Goal: Check status: Check status

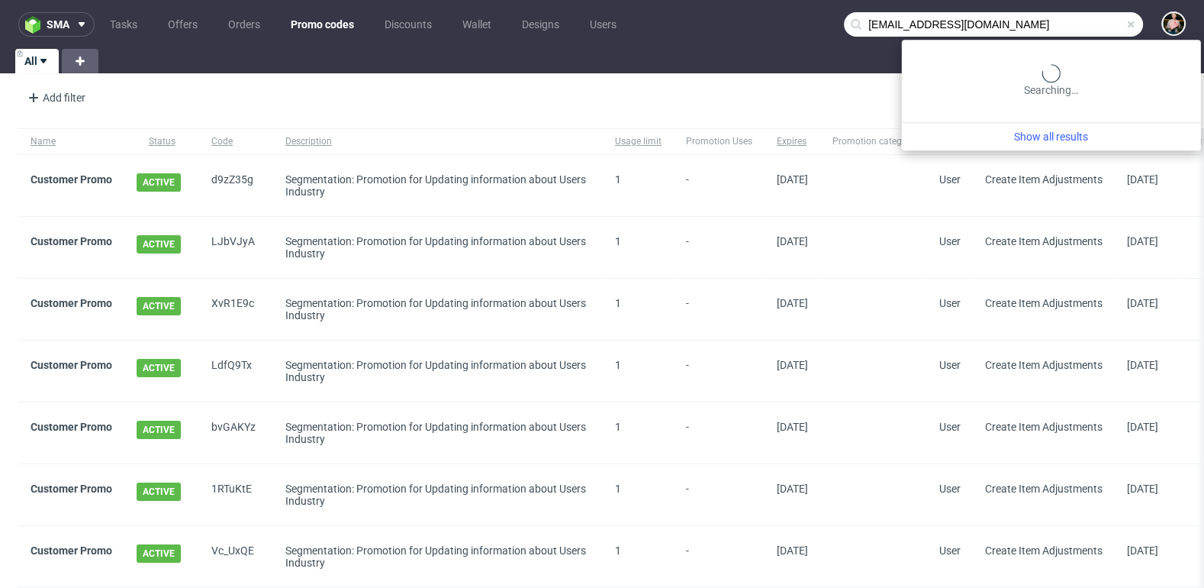
type input "florc190080@gmail.com"
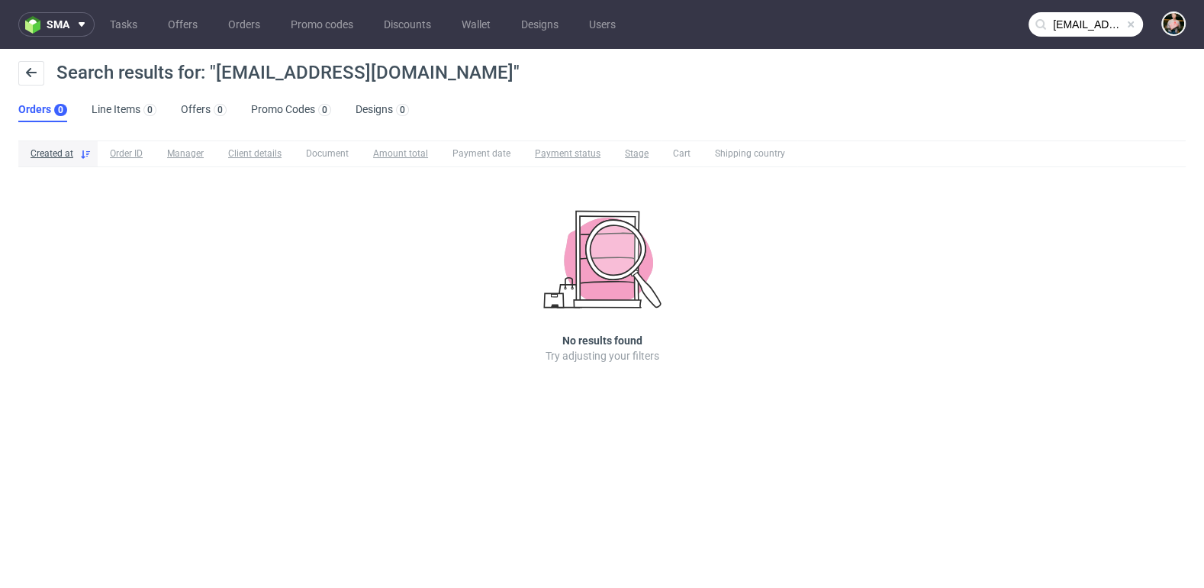
click at [1130, 26] on span at bounding box center [1131, 24] width 12 height 12
click at [1103, 26] on input "text" at bounding box center [1086, 24] width 114 height 24
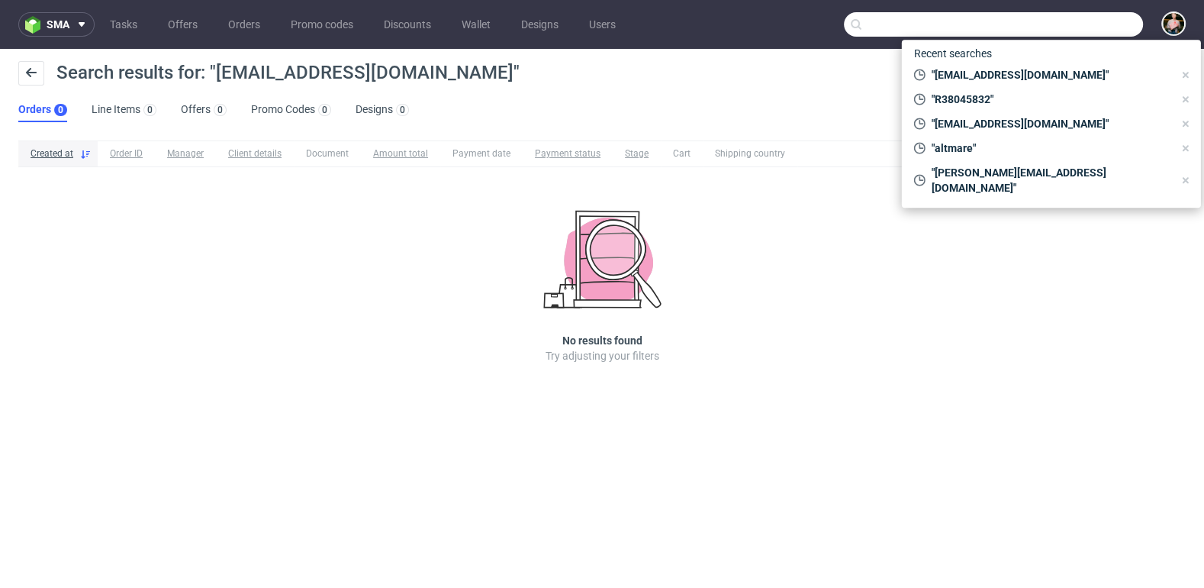
paste input "eirhealth.com"
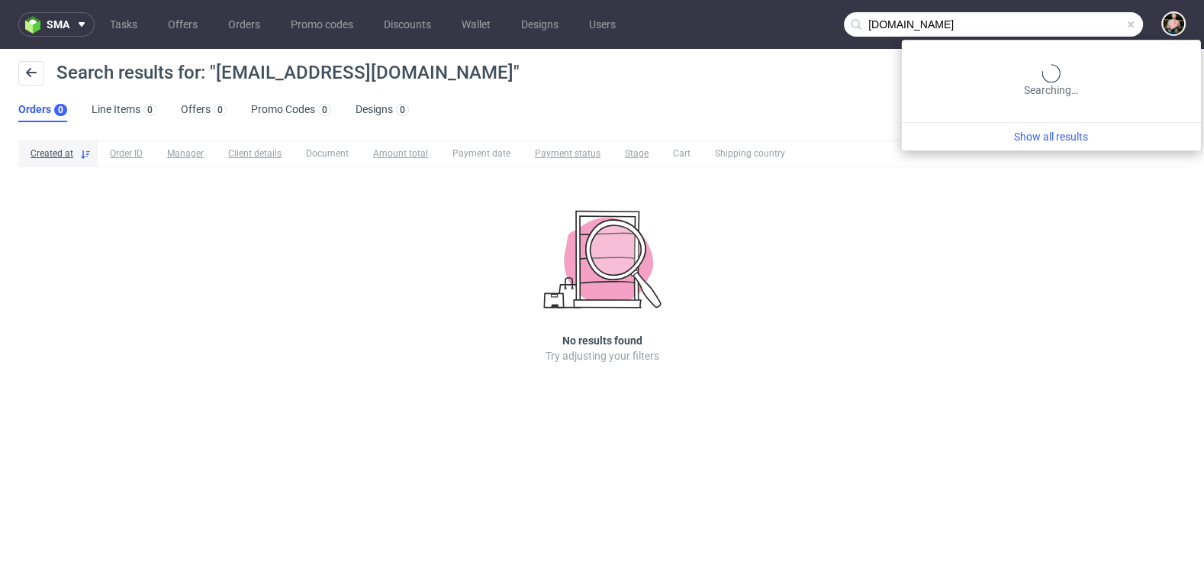
type input "eirhealth.com"
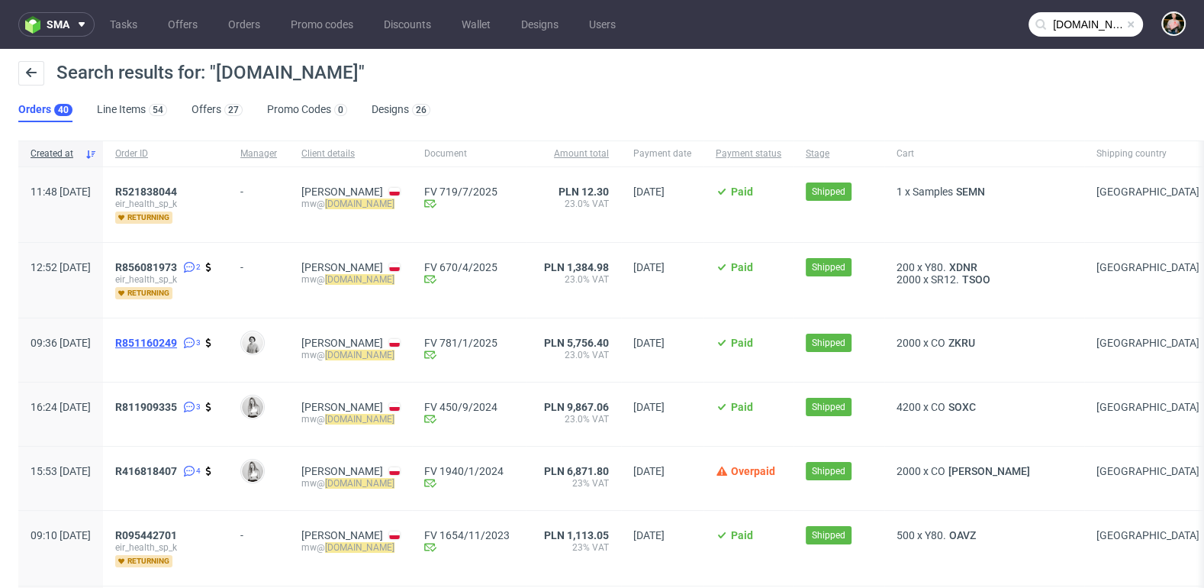
click at [177, 343] on span "R851160249" at bounding box center [146, 343] width 62 height 12
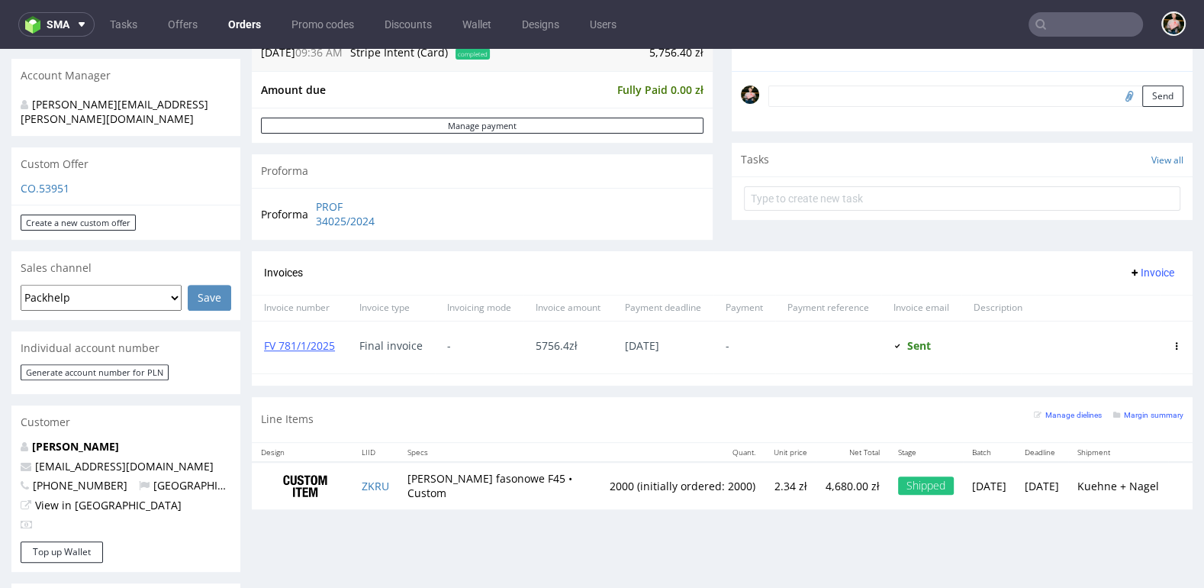
scroll to position [455, 0]
click at [75, 496] on link "View in [GEOGRAPHIC_DATA]" at bounding box center [108, 503] width 147 height 14
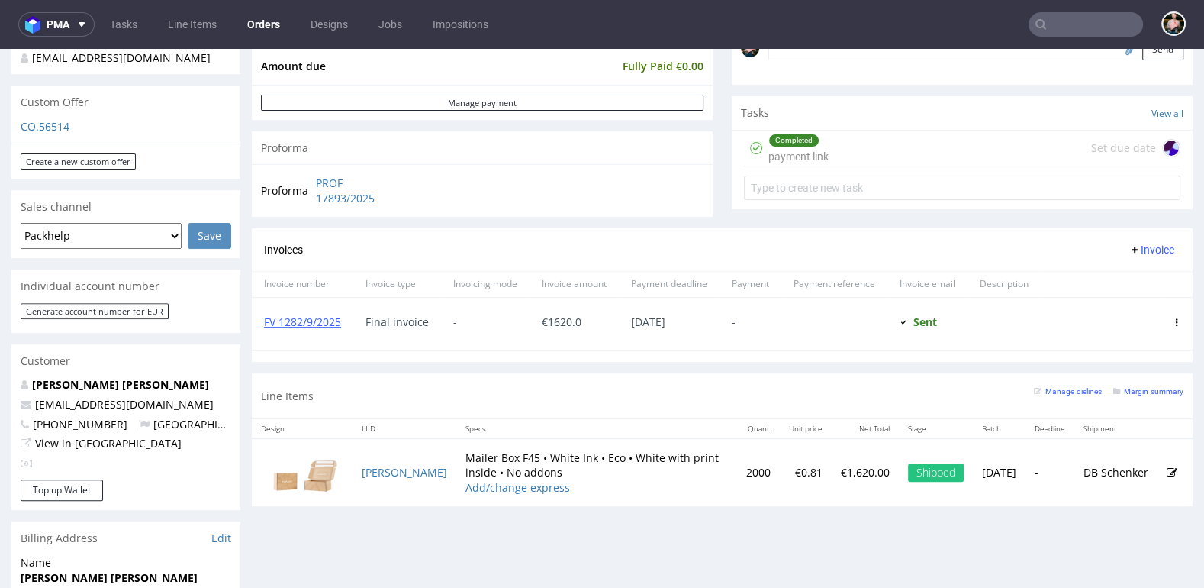
scroll to position [507, 0]
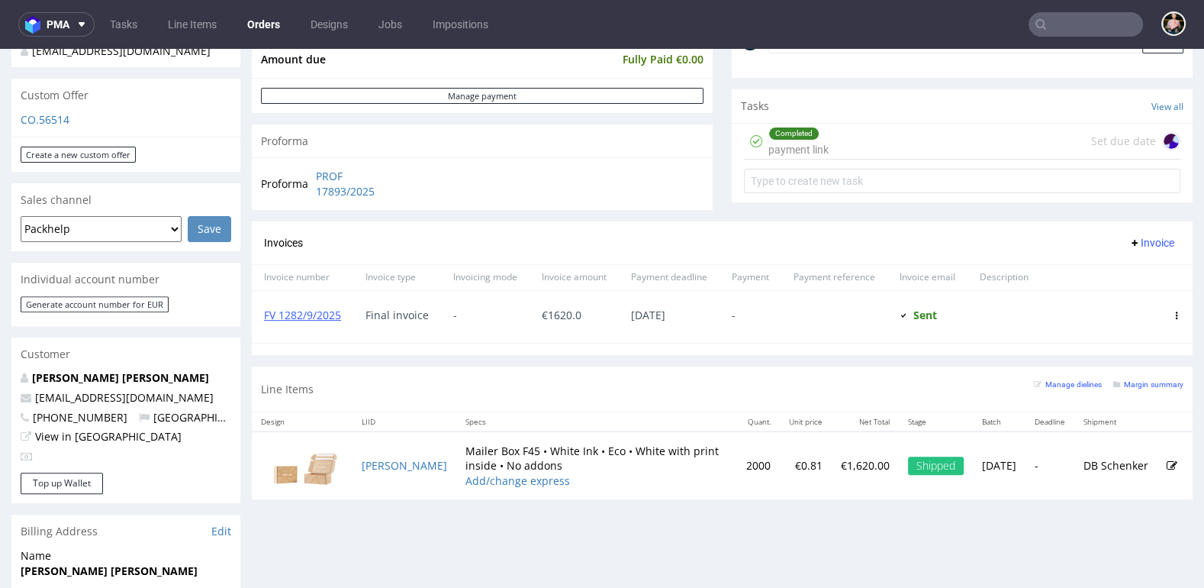
click at [1059, 18] on input "text" at bounding box center [1086, 24] width 114 height 24
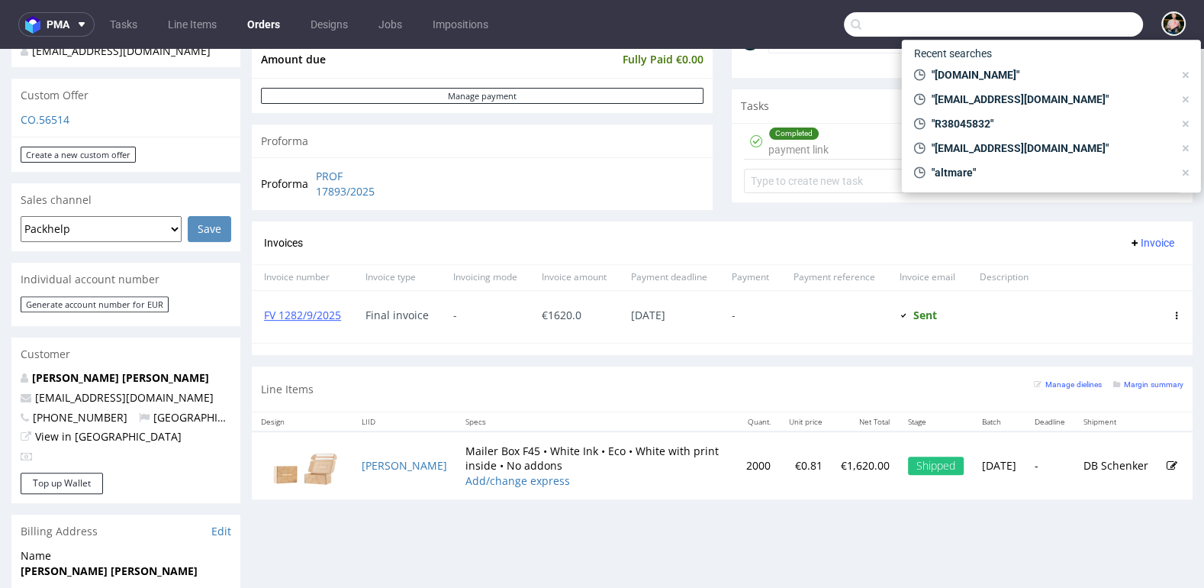
paste input "R117251419"
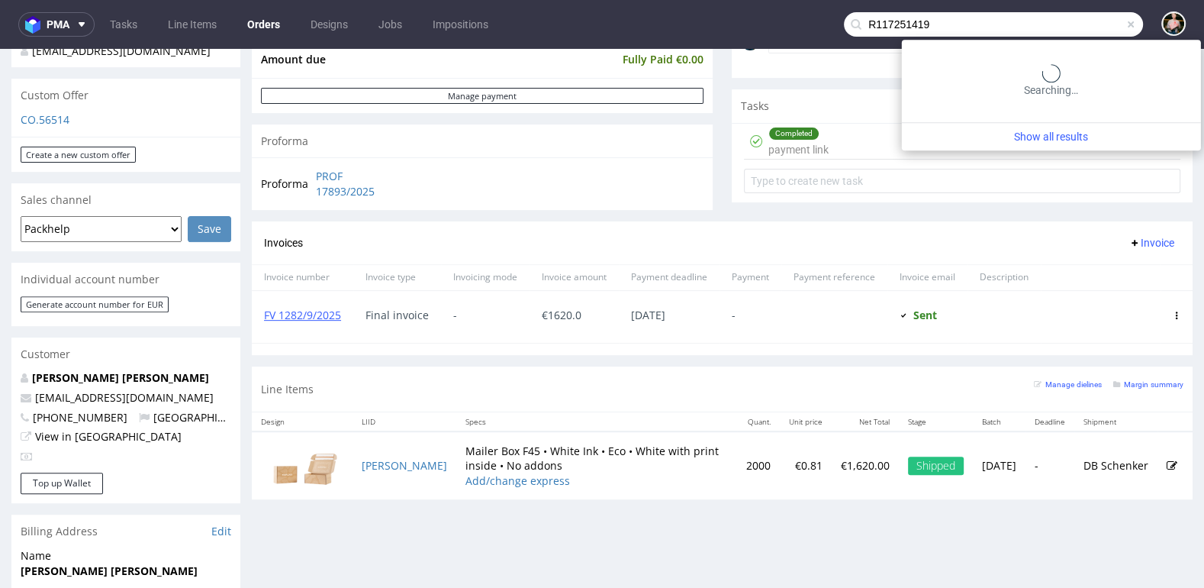
type input "R117251419"
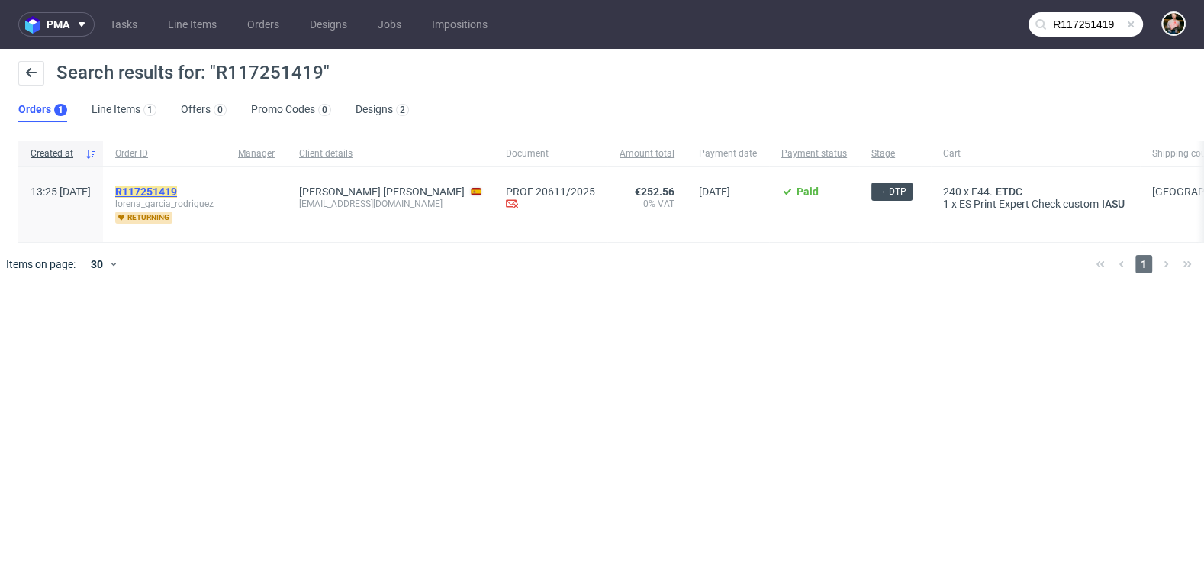
click at [177, 189] on mark "R117251419" at bounding box center [146, 191] width 62 height 12
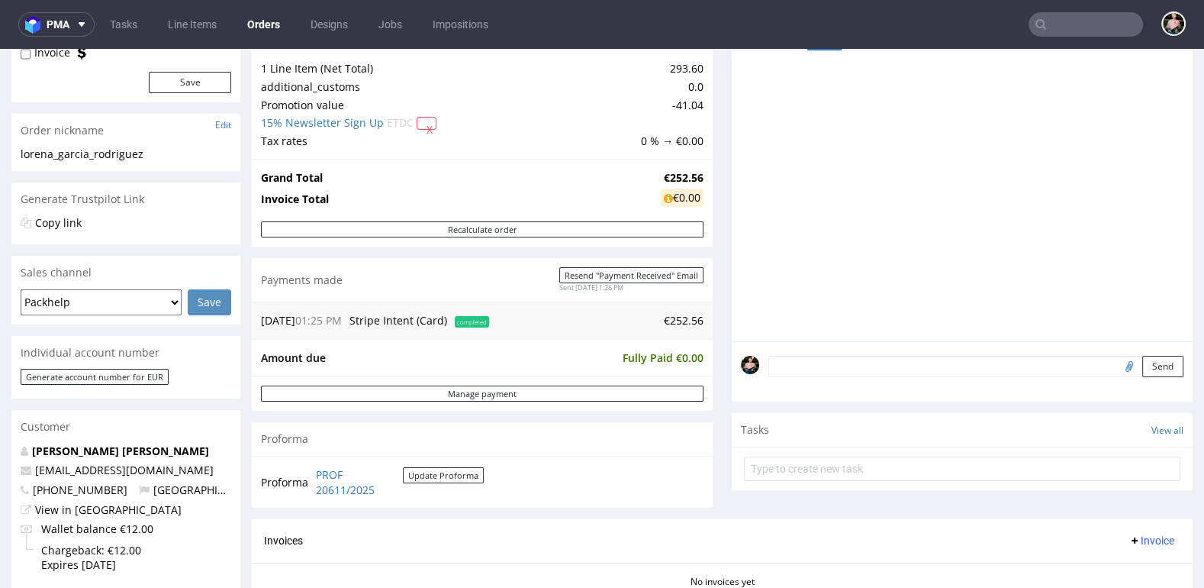
scroll to position [444, 0]
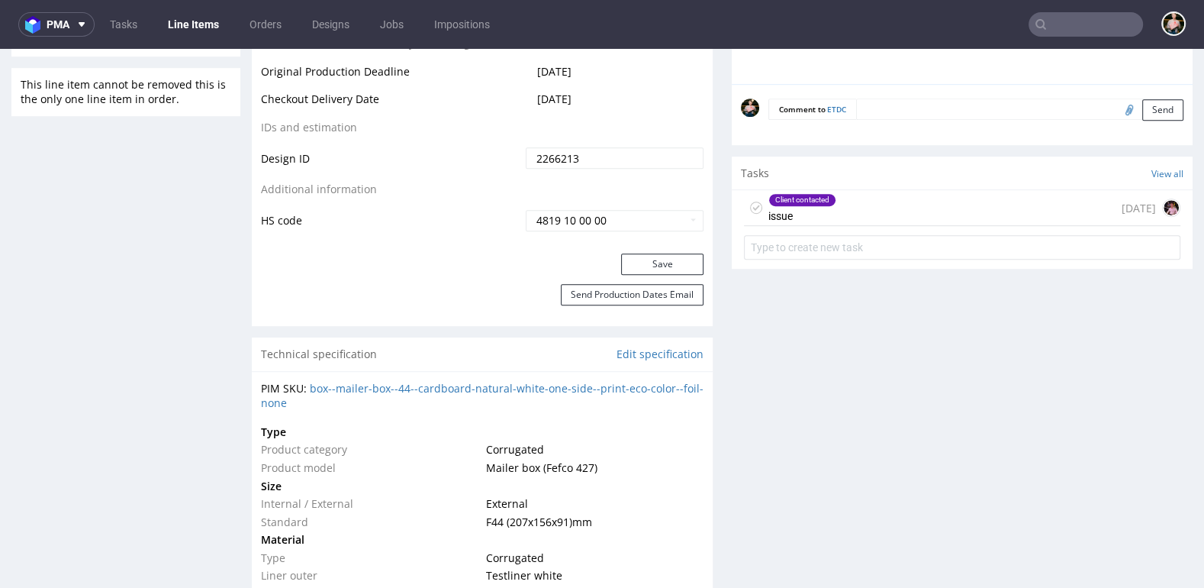
scroll to position [867, 0]
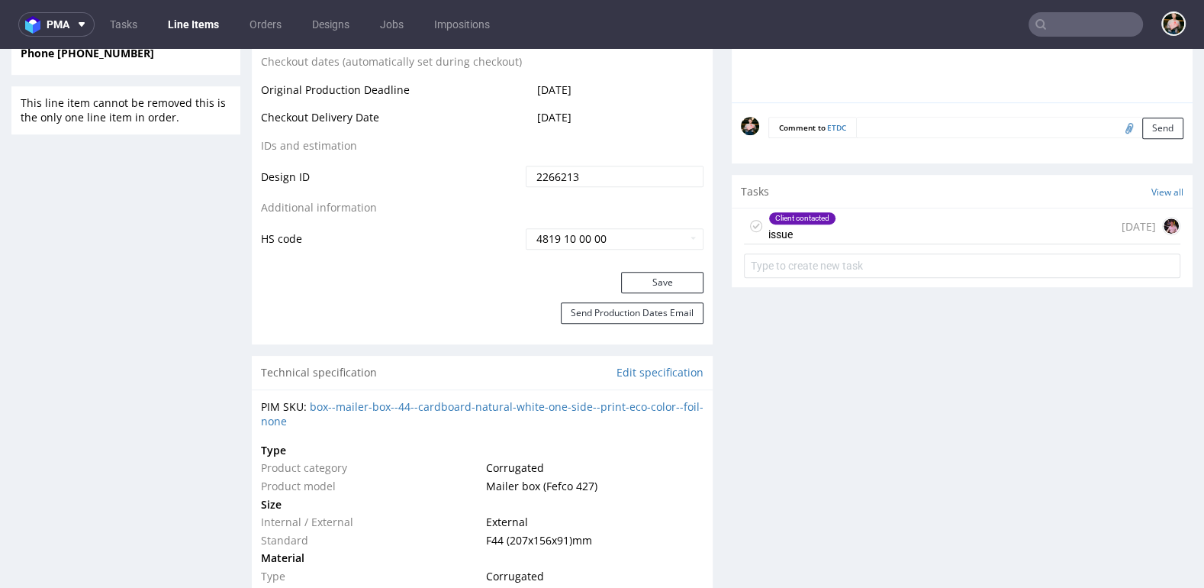
click at [893, 221] on div "Client contacted issue [DATE]" at bounding box center [962, 226] width 436 height 36
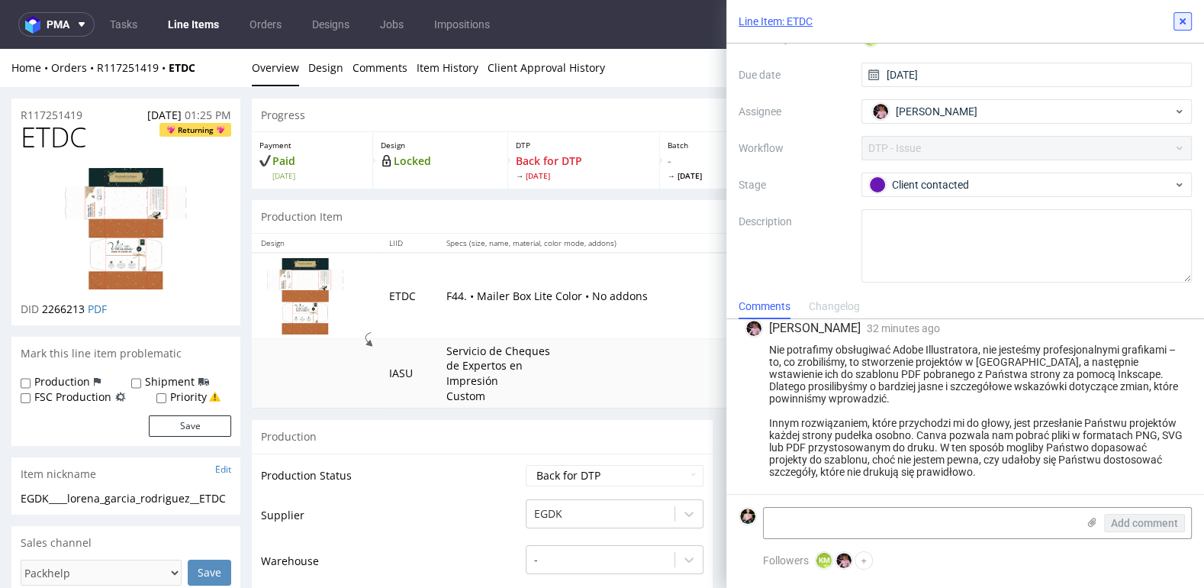
click at [1178, 21] on icon at bounding box center [1183, 21] width 12 height 12
